Goal: Task Accomplishment & Management: Manage account settings

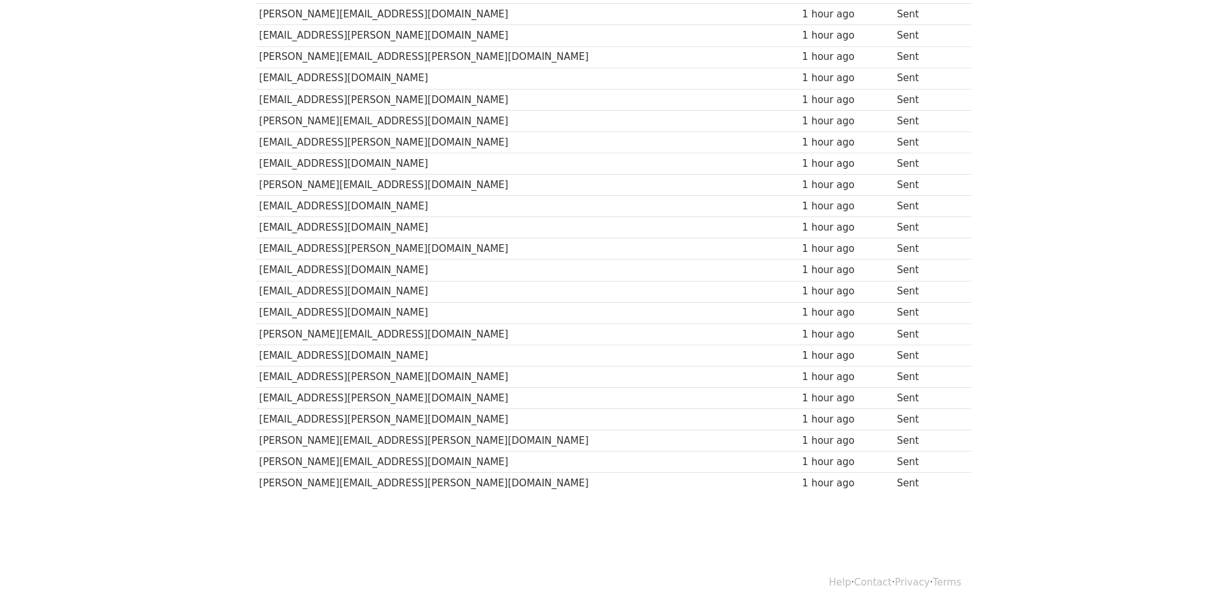
scroll to position [589, 0]
